Goal: Find specific page/section: Find specific page/section

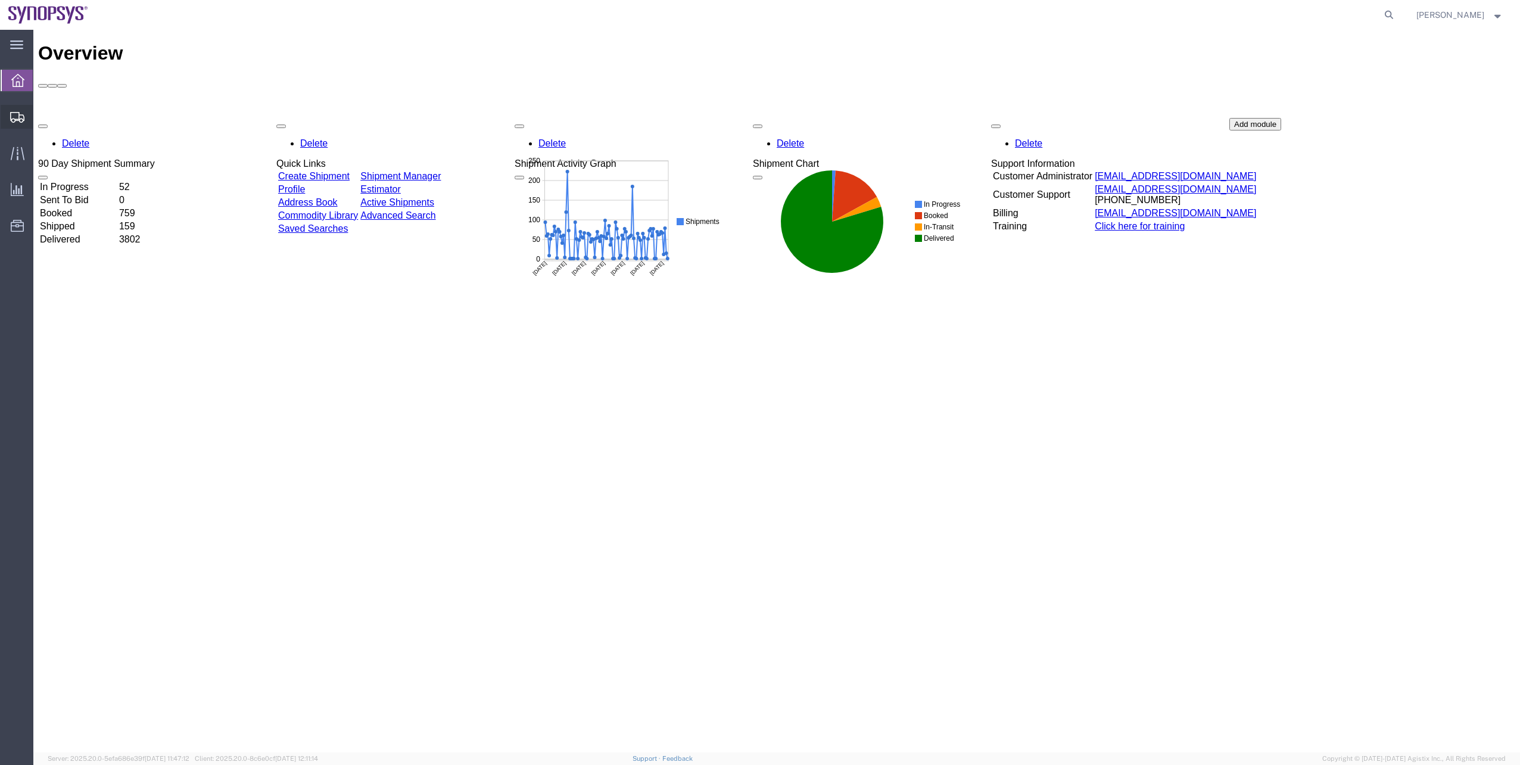
click at [0, 0] on span "Shipment Manager" at bounding box center [0, 0] width 0 height 0
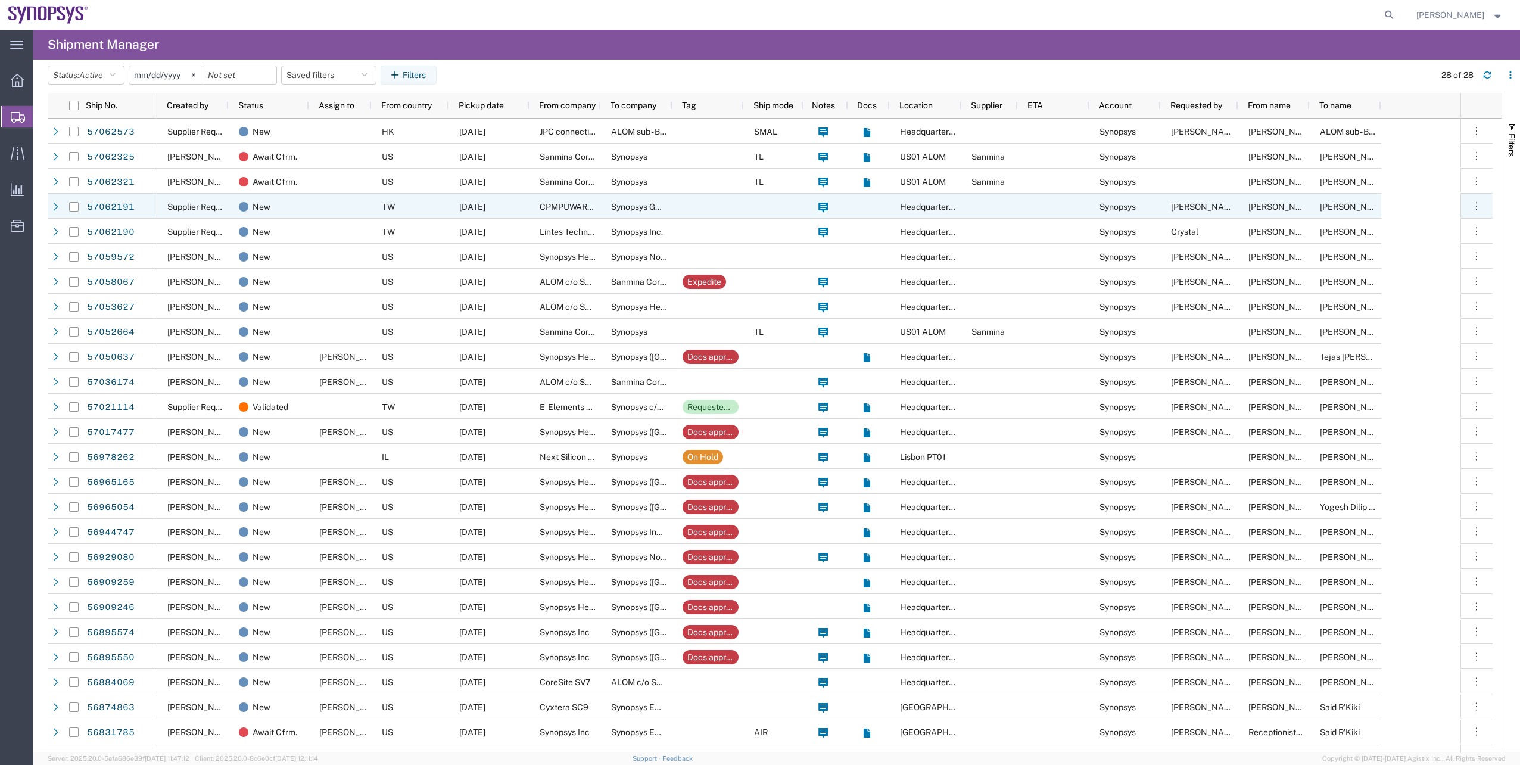
click at [49, 203] on div at bounding box center [55, 206] width 15 height 25
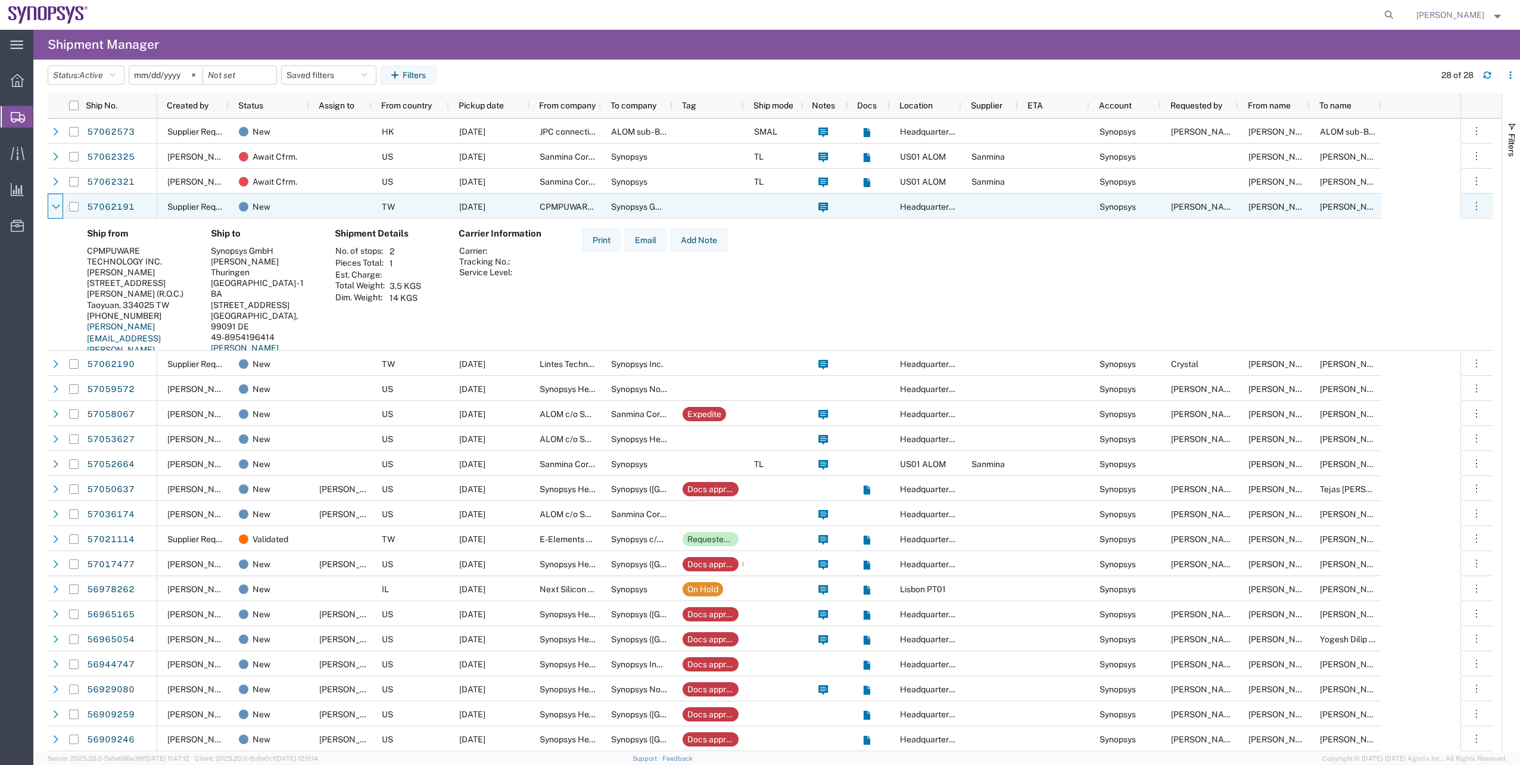
click at [49, 204] on div at bounding box center [55, 206] width 15 height 25
